Goal: Task Accomplishment & Management: Use online tool/utility

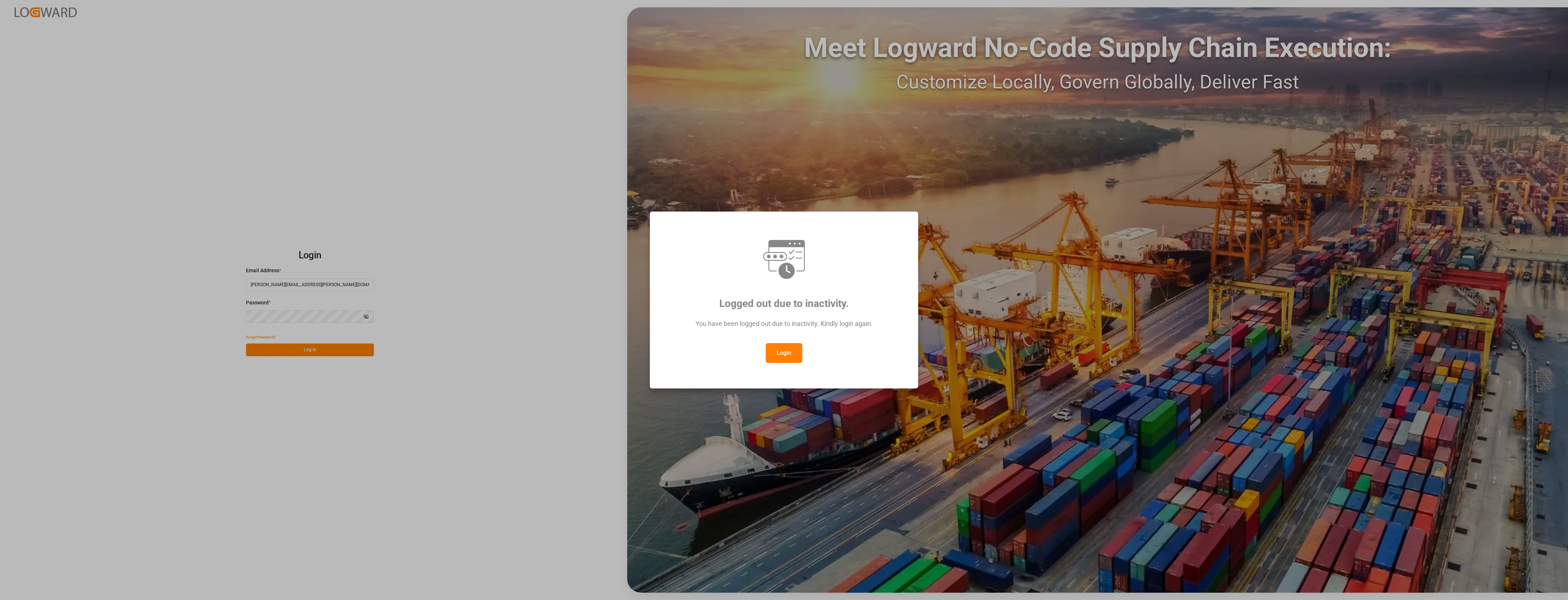
click at [775, 347] on button "Login" at bounding box center [784, 353] width 37 height 19
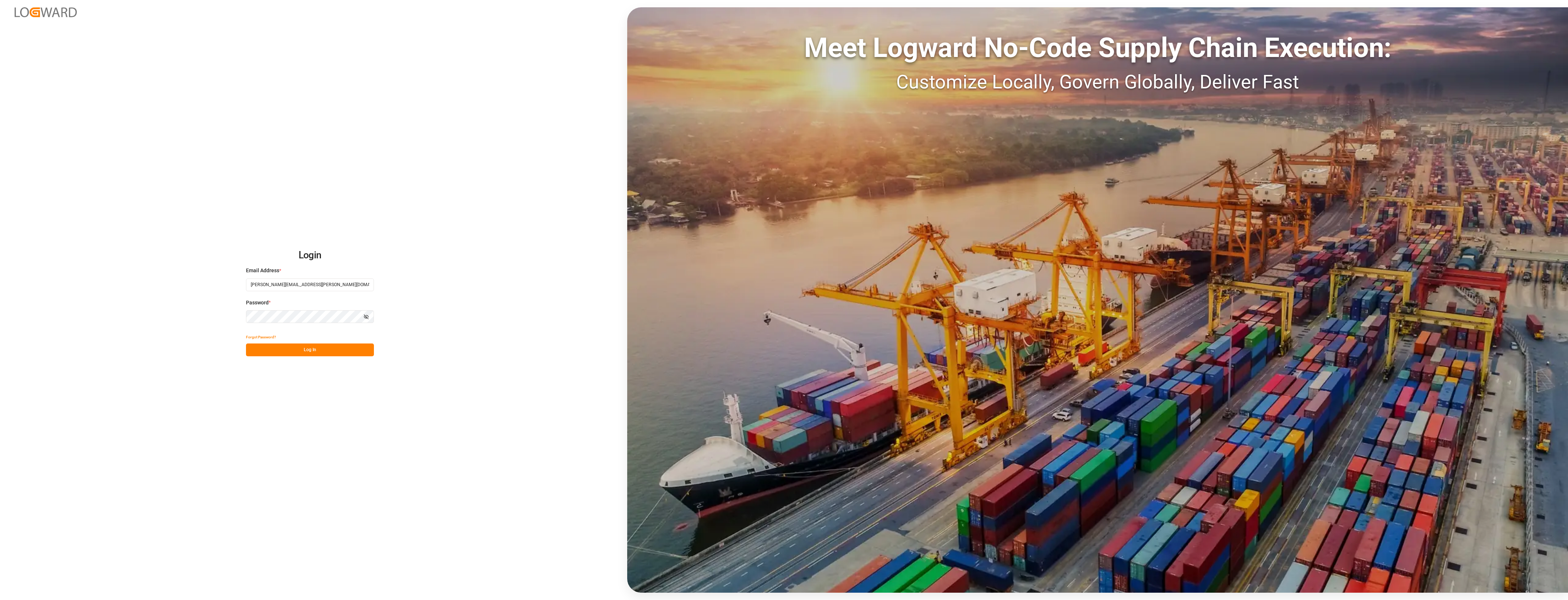
click at [320, 351] on button "Log In" at bounding box center [310, 349] width 128 height 13
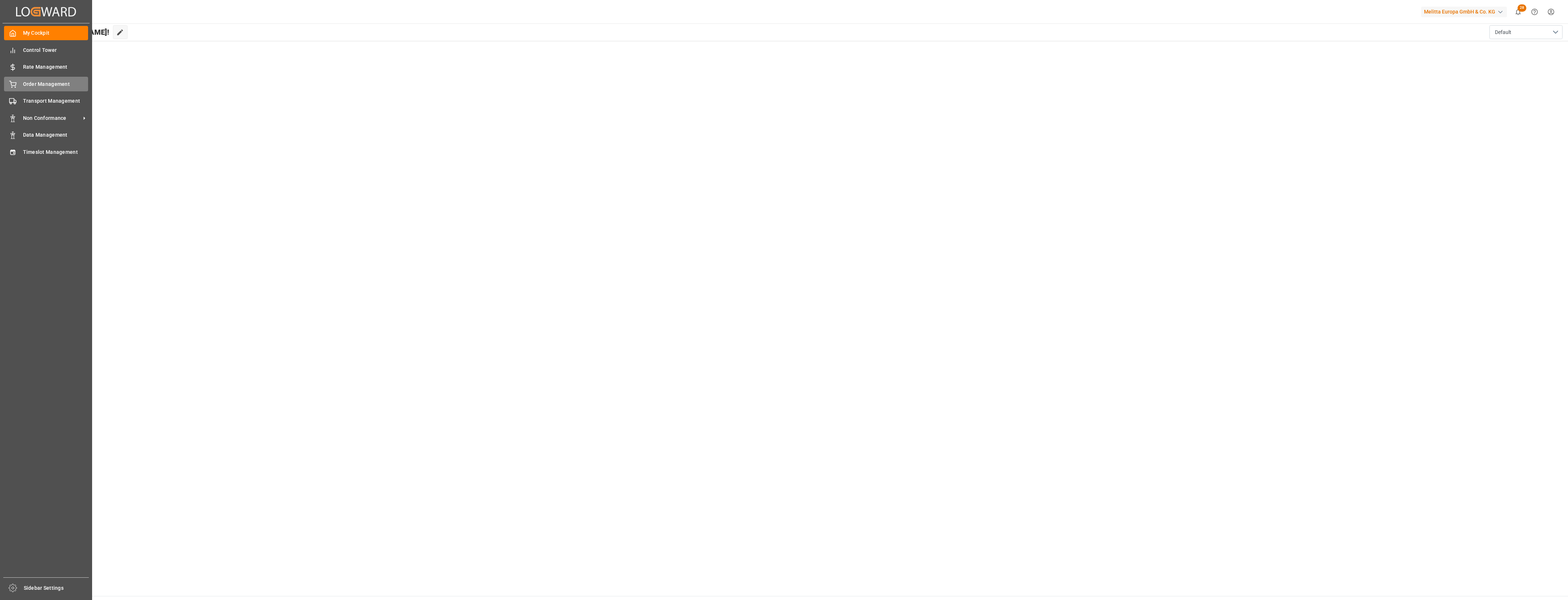
click at [15, 89] on div "Order Management Order Management" at bounding box center [46, 83] width 84 height 14
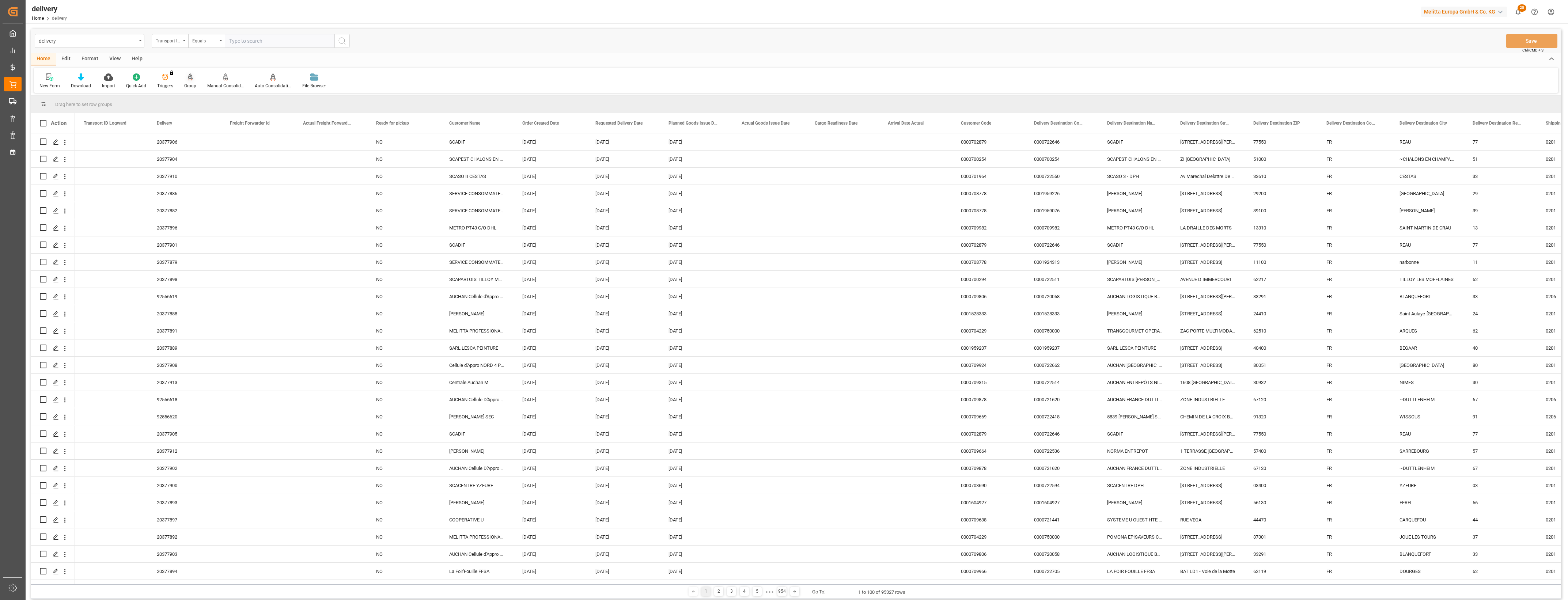
click at [189, 80] on icon at bounding box center [191, 77] width 5 height 7
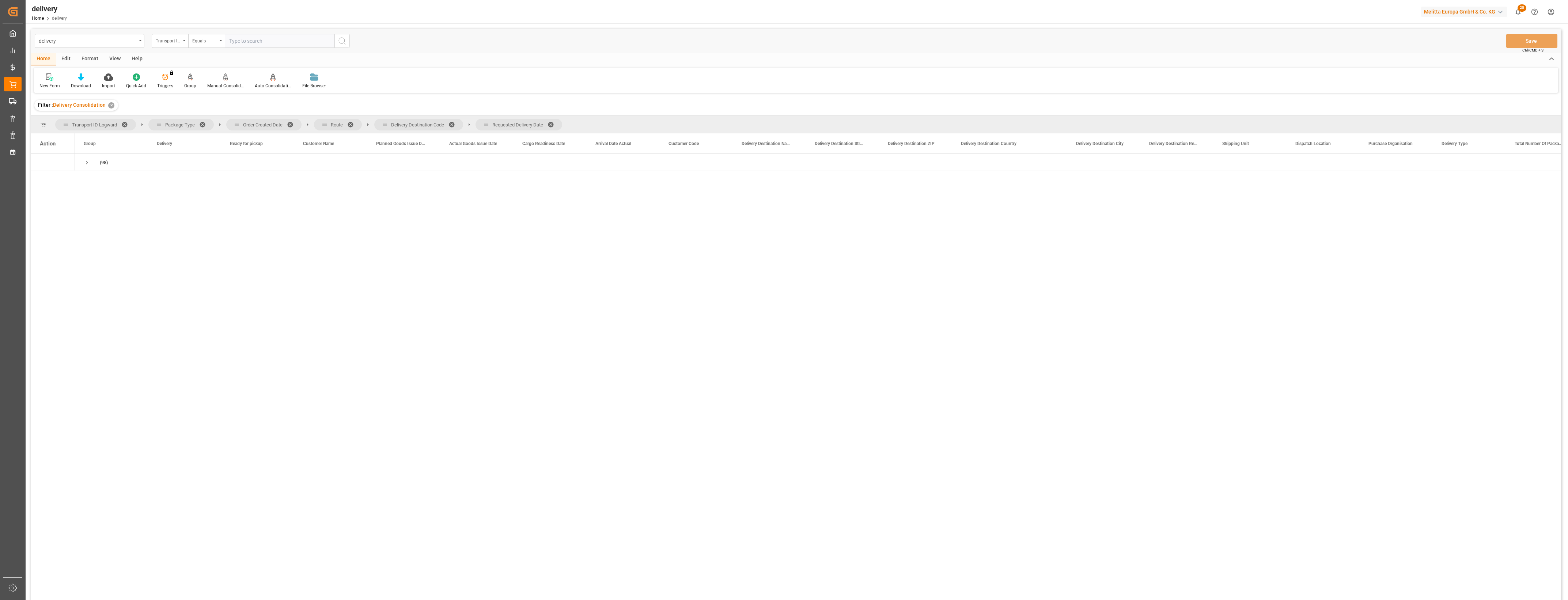
click at [292, 124] on span at bounding box center [292, 124] width 12 height 7
click at [263, 124] on span at bounding box center [265, 124] width 12 height 7
click at [304, 124] on span at bounding box center [306, 124] width 12 height 7
click at [301, 122] on span at bounding box center [304, 124] width 12 height 7
click at [82, 84] on div "Download" at bounding box center [80, 86] width 20 height 7
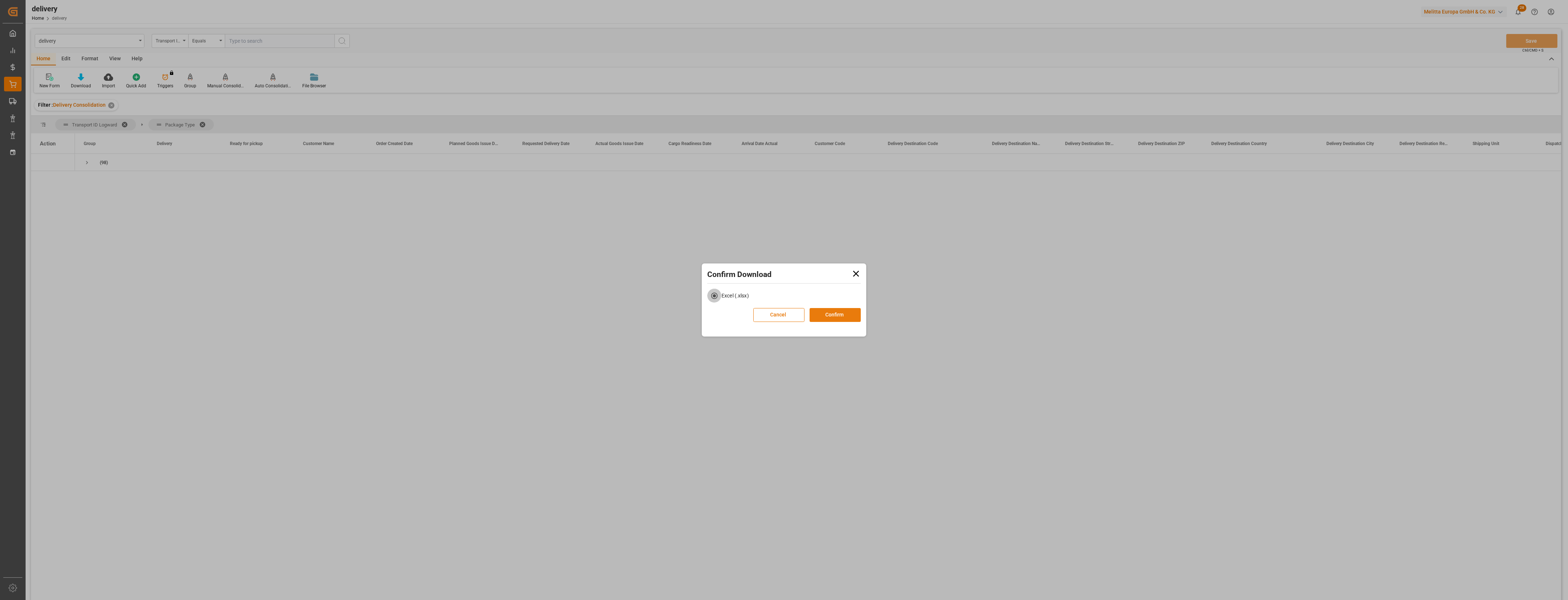
click at [843, 314] on button "Confirm" at bounding box center [835, 315] width 51 height 14
click at [788, 321] on link "Go to Downloads" at bounding box center [780, 323] width 39 height 6
